Goal: Transaction & Acquisition: Purchase product/service

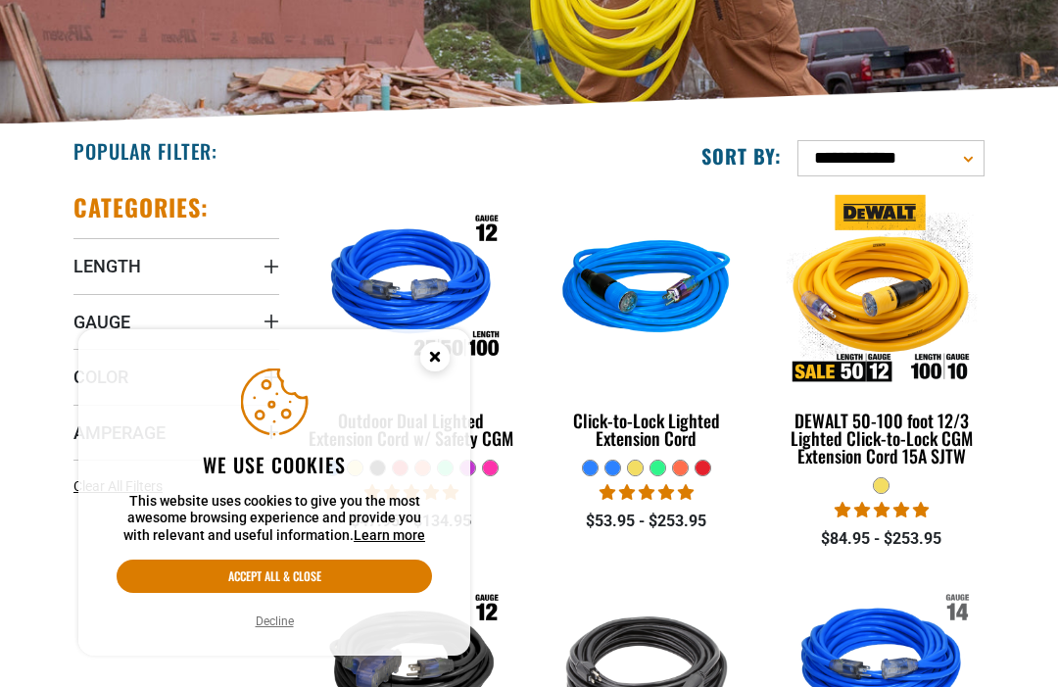
click at [436, 371] on circle "Cookie Consent" at bounding box center [434, 356] width 29 height 29
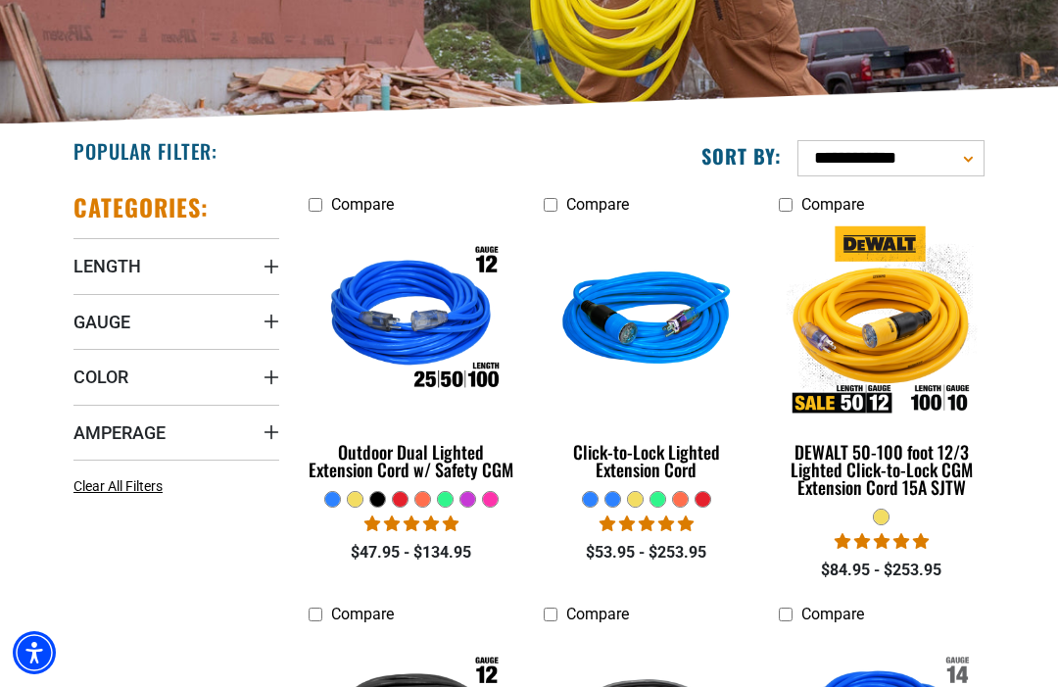
click at [241, 321] on summary "Gauge" at bounding box center [176, 321] width 206 height 55
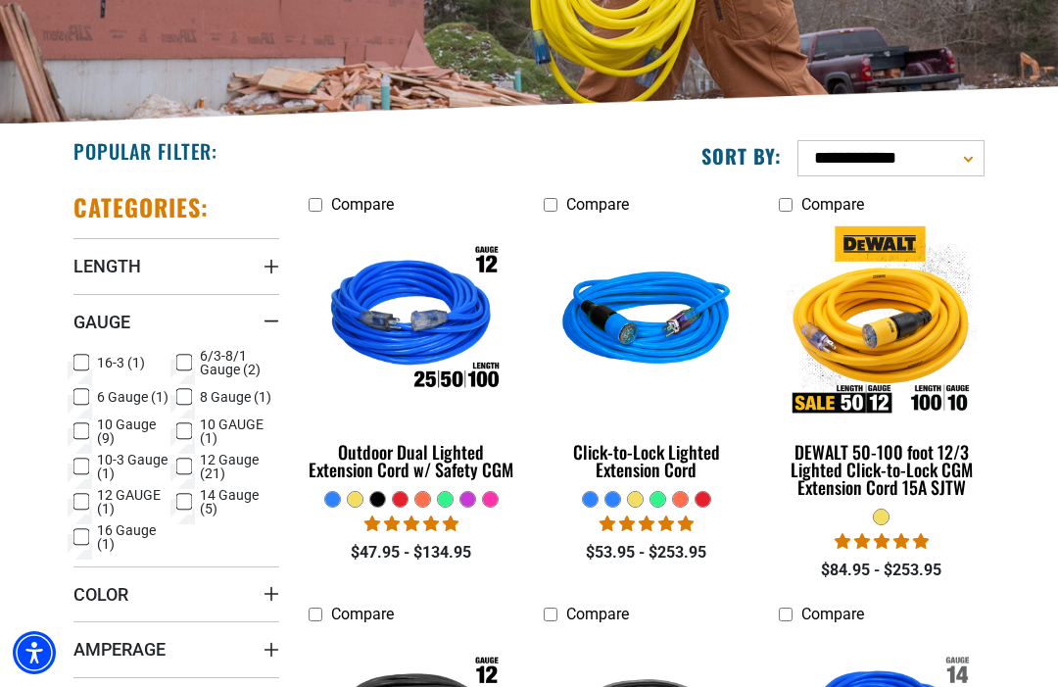
click at [234, 465] on span "12 Gauge (21)" at bounding box center [236, 466] width 72 height 27
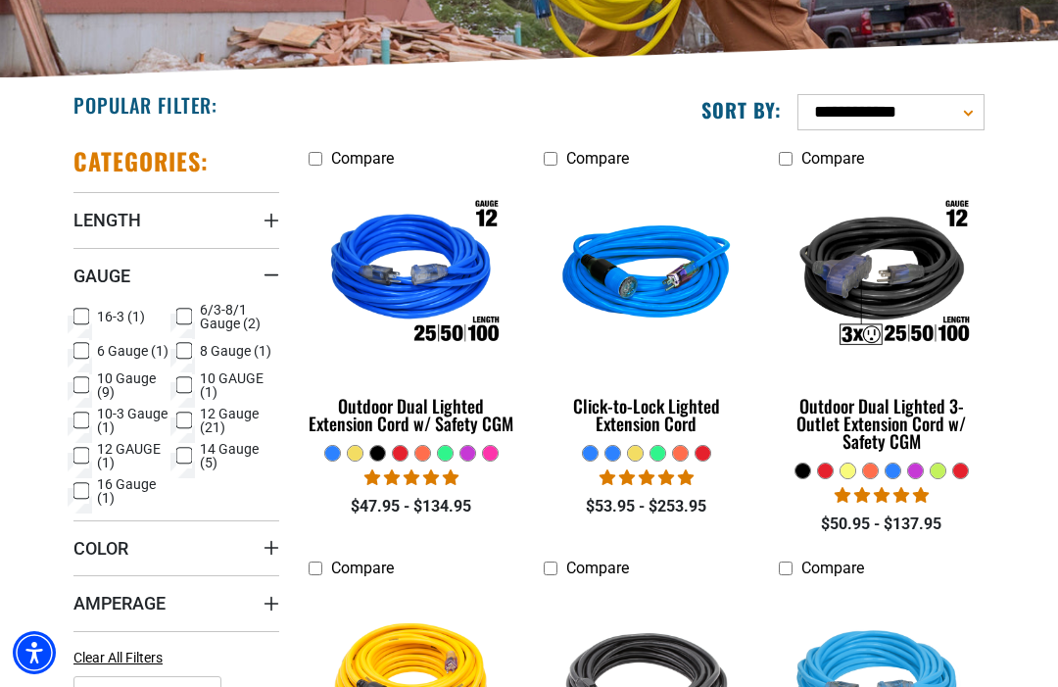
scroll to position [374, 0]
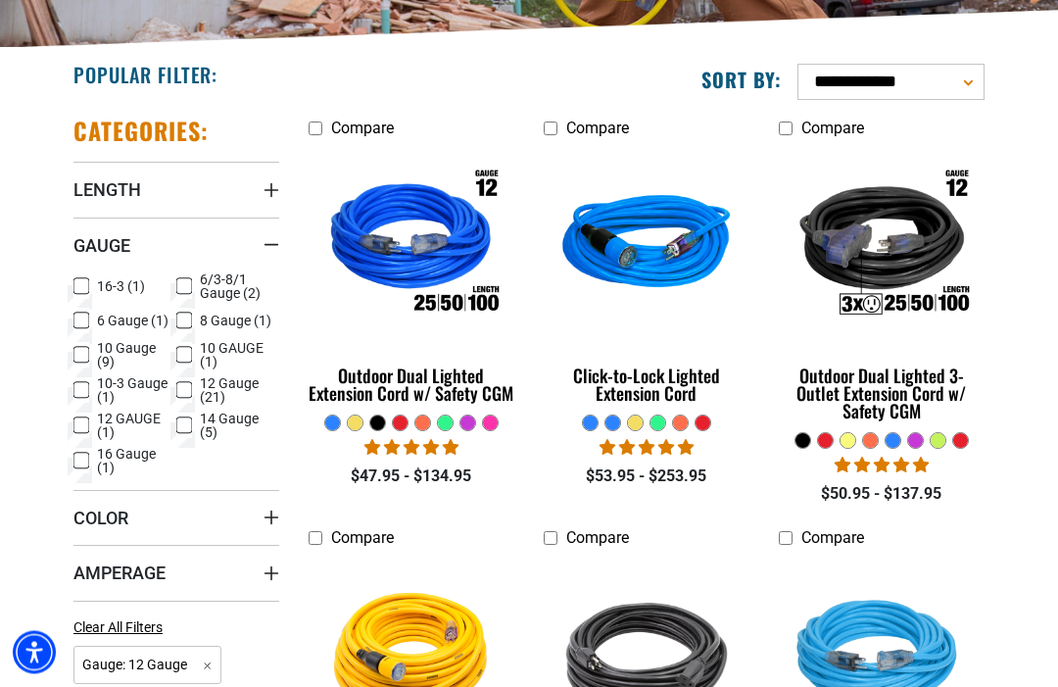
click at [205, 569] on summary "Amperage" at bounding box center [176, 573] width 206 height 55
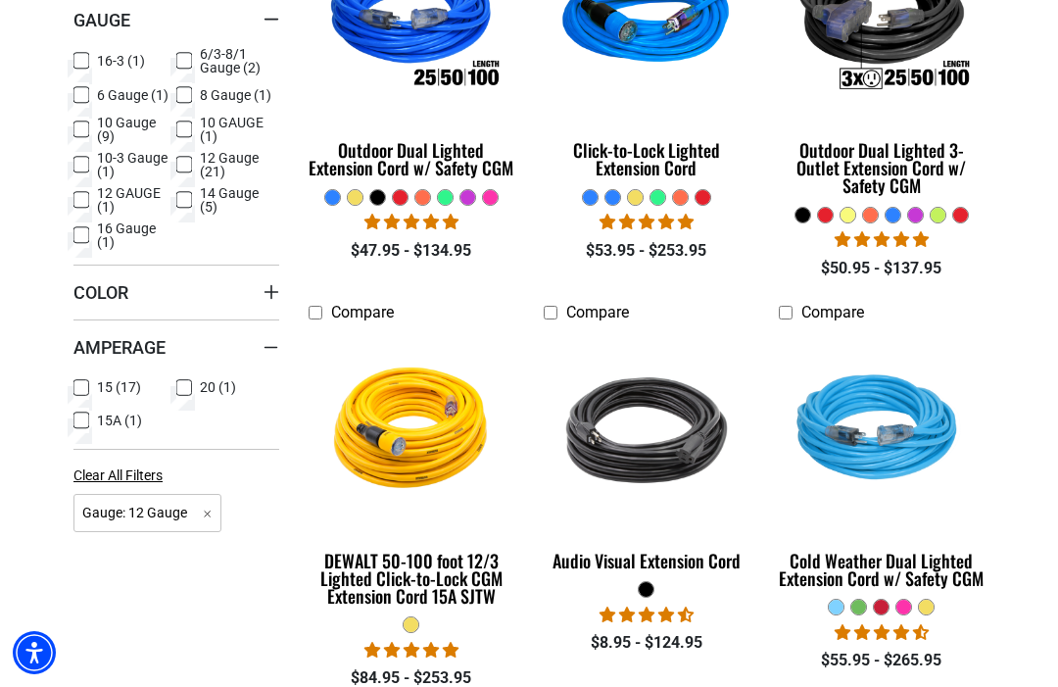
scroll to position [652, 0]
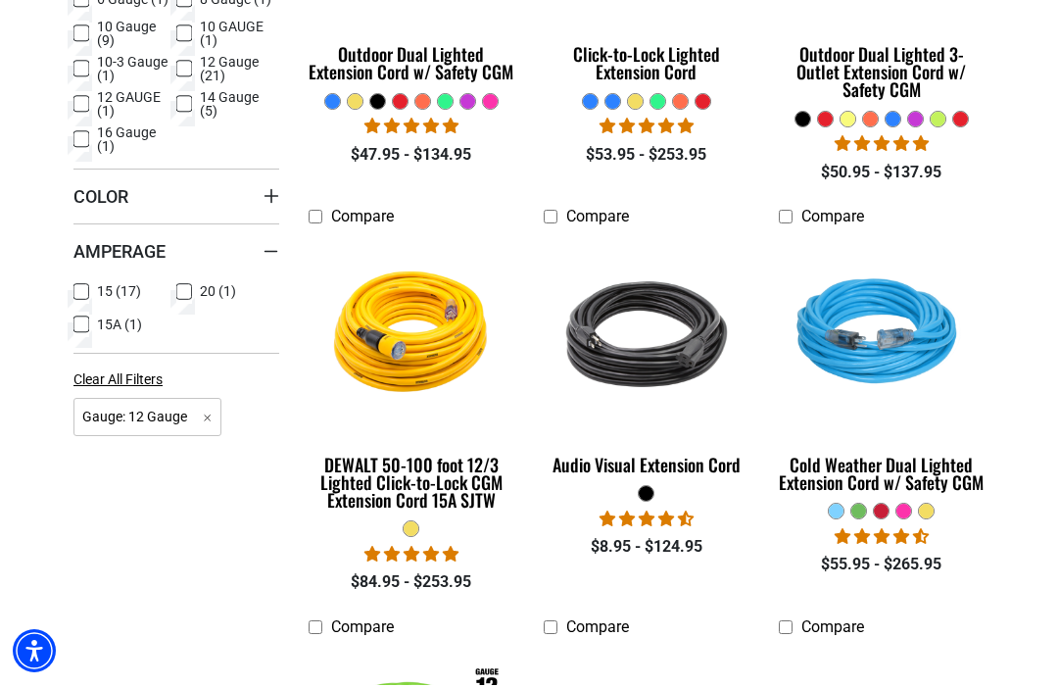
click at [188, 287] on icon at bounding box center [184, 293] width 16 height 25
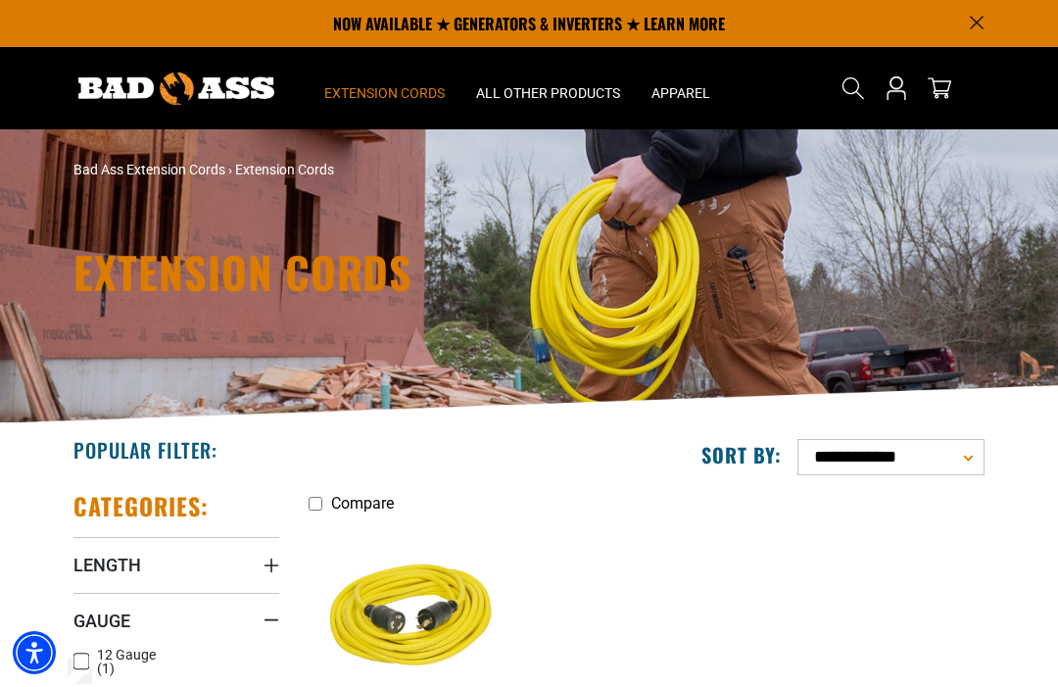
click at [397, 100] on span "Extension Cords" at bounding box center [384, 93] width 120 height 18
click at [551, 81] on summary "All Other Products" at bounding box center [547, 88] width 175 height 82
click at [577, 95] on span "All Other Products" at bounding box center [548, 93] width 144 height 18
click at [556, 97] on span "All Other Products" at bounding box center [548, 93] width 144 height 18
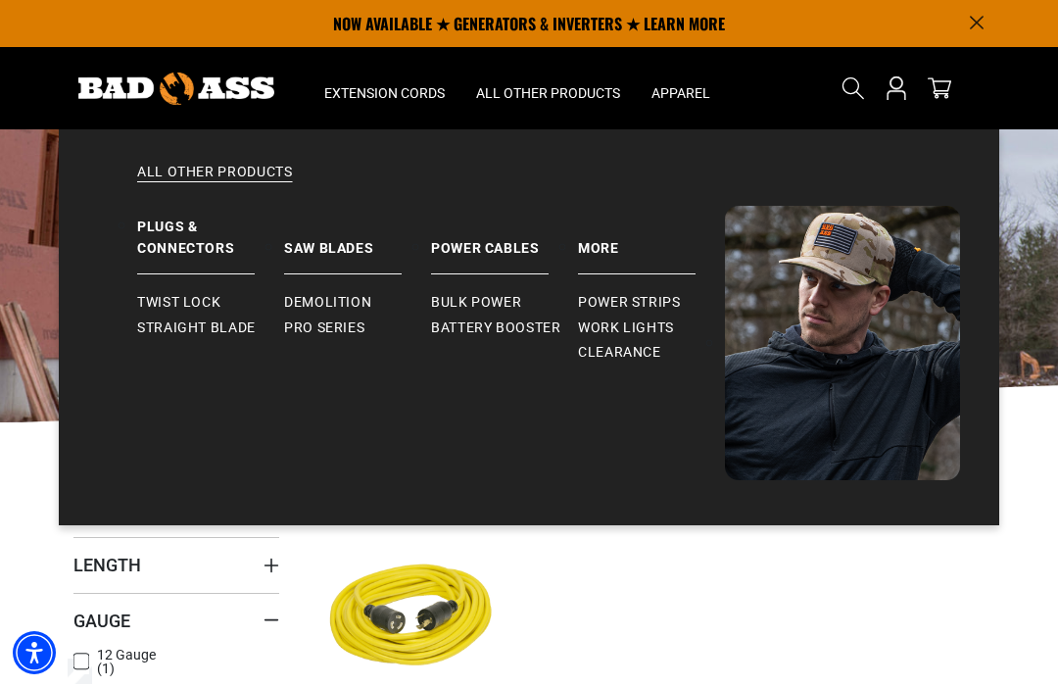
click at [492, 299] on span "Bulk Power" at bounding box center [476, 303] width 90 height 18
click at [345, 326] on span "Pro Series" at bounding box center [324, 328] width 80 height 18
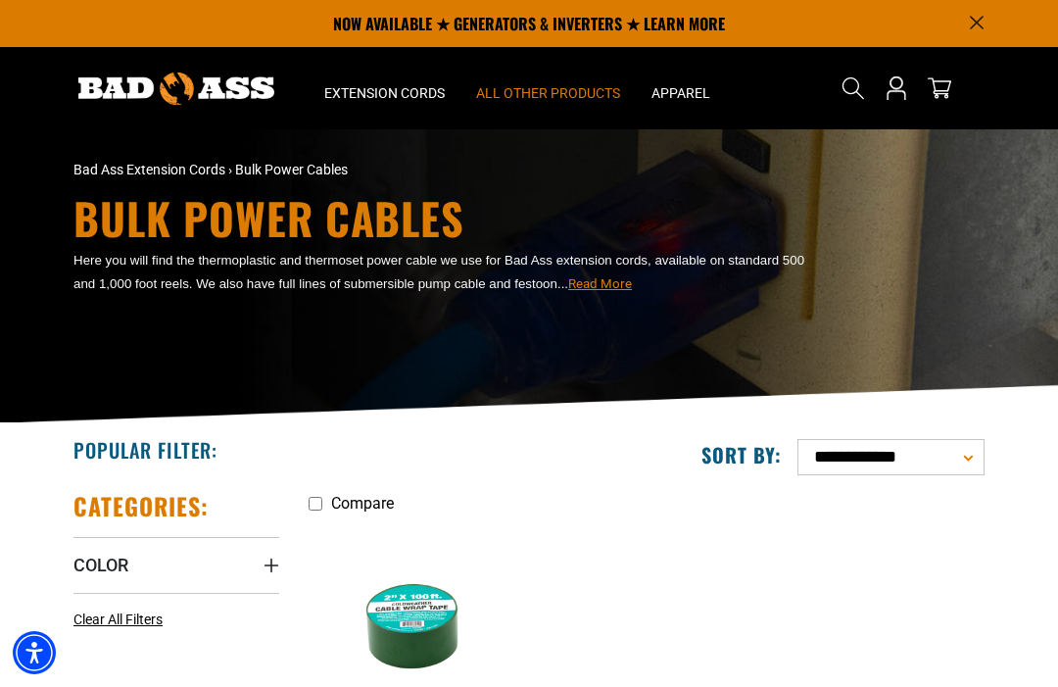
click at [608, 288] on span "Read More" at bounding box center [600, 283] width 64 height 15
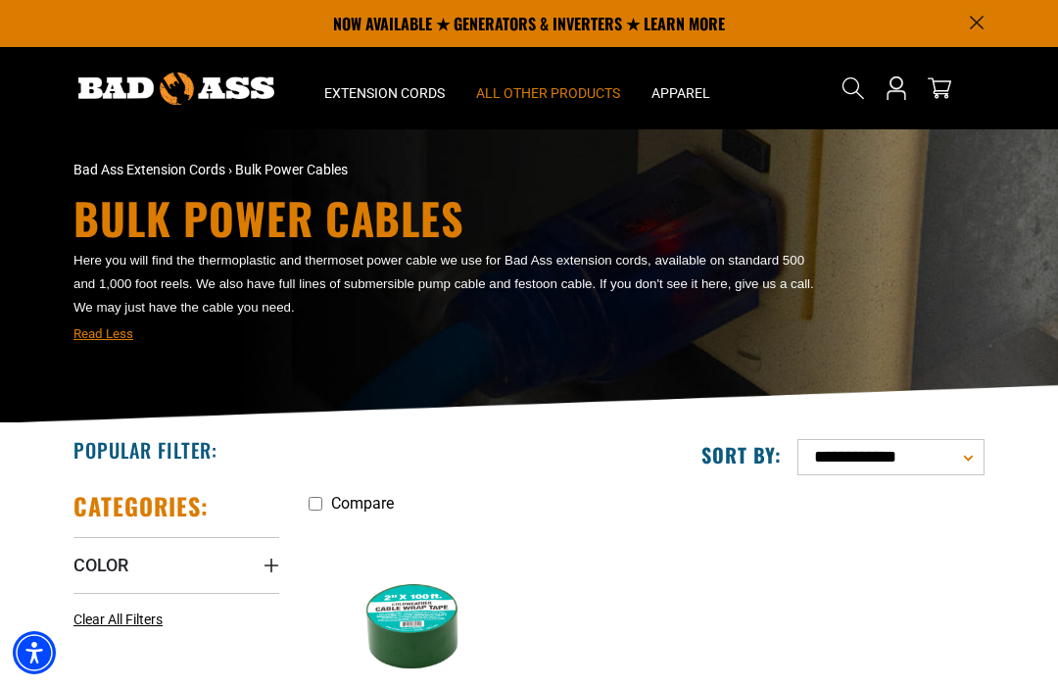
click at [391, 226] on h1 "Bulk Power Cables" at bounding box center [450, 218] width 754 height 43
click at [410, 217] on h1 "Bulk Power Cables" at bounding box center [450, 218] width 754 height 43
click at [444, 240] on h1 "Bulk Power Cables" at bounding box center [450, 218] width 754 height 43
click at [528, 333] on div "Here you will find the thermoplastic and thermoset power cable we use for Bad A…" at bounding box center [450, 296] width 754 height 97
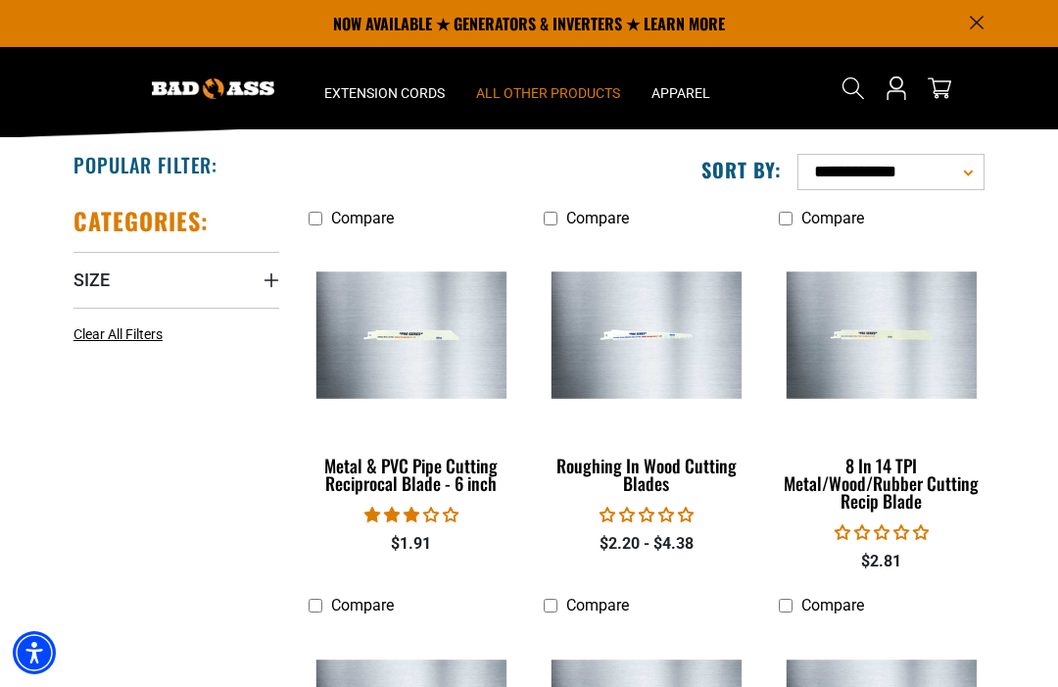
scroll to position [283, 0]
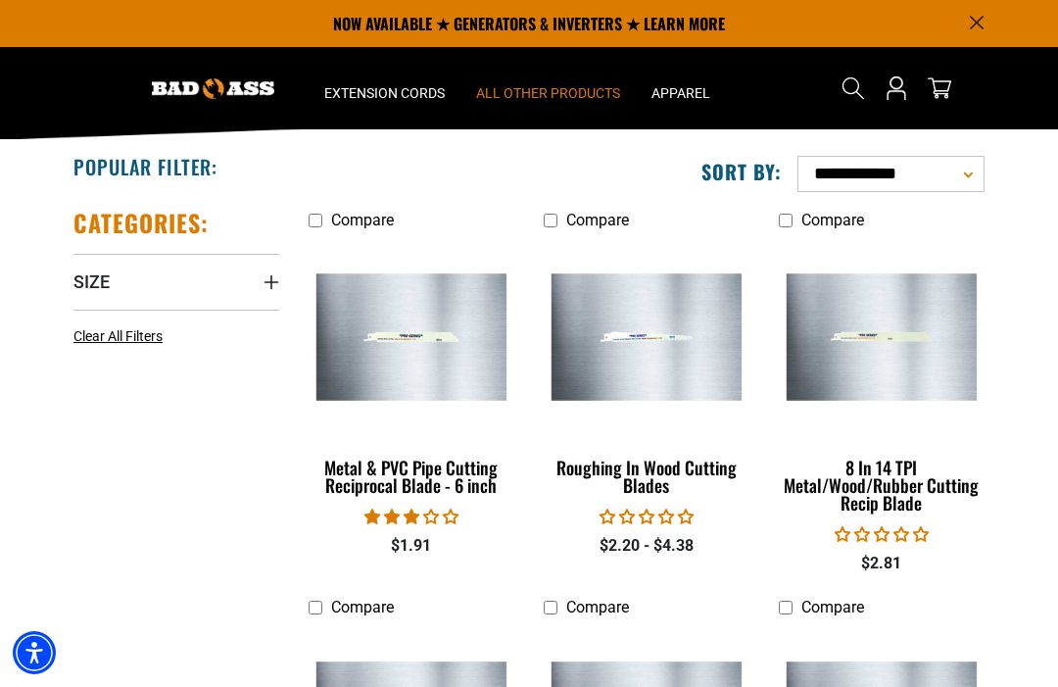
click at [681, 350] on img at bounding box center [647, 336] width 212 height 127
